Goal: Transaction & Acquisition: Book appointment/travel/reservation

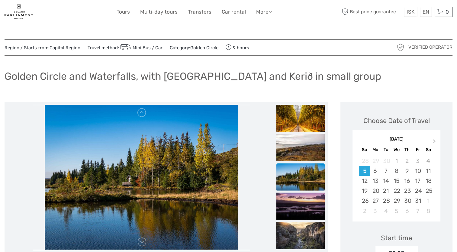
scroll to position [30, 0]
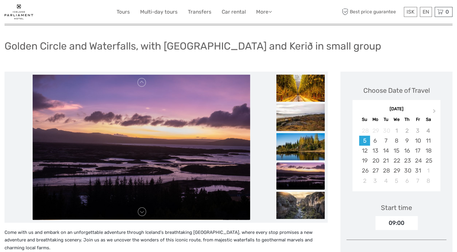
click at [386, 160] on div "21" at bounding box center [385, 160] width 11 height 10
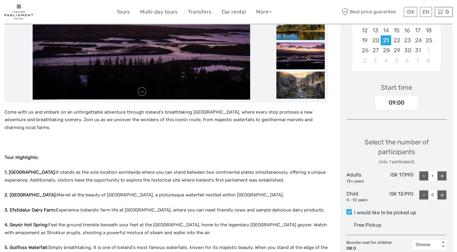
scroll to position [181, 0]
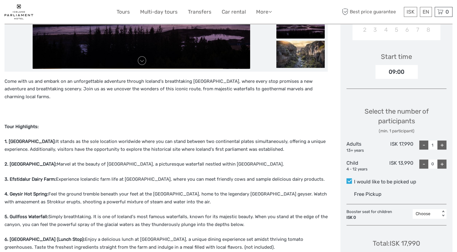
click at [443, 145] on div "+" at bounding box center [441, 144] width 9 height 9
type input "2"
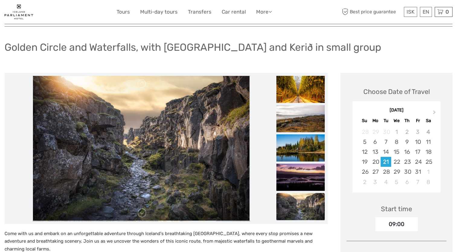
scroll to position [0, 0]
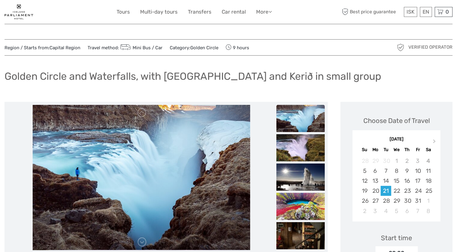
click at [18, 12] on img at bounding box center [19, 12] width 29 height 15
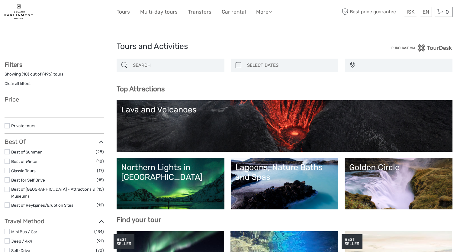
select select
